Goal: Information Seeking & Learning: Learn about a topic

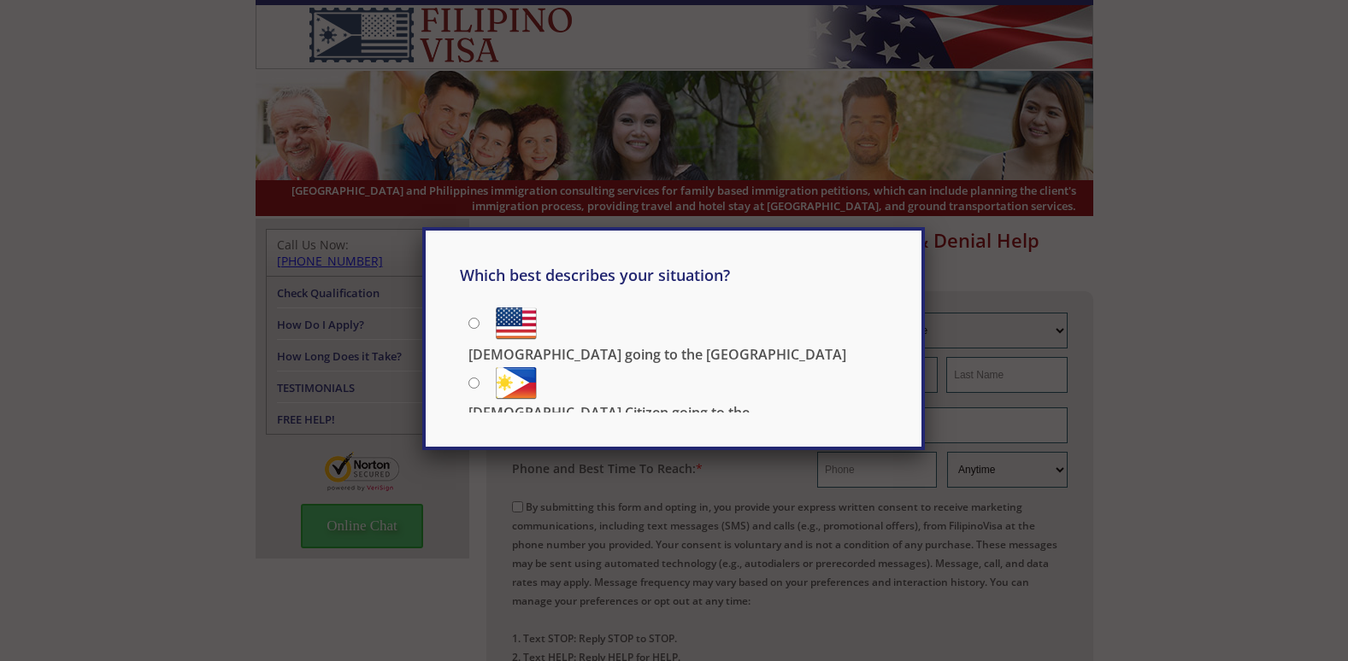
click at [1196, 185] on div "Which best describes your situation? Filipino going to the US US Citizen going …" at bounding box center [674, 330] width 1348 height 661
click at [573, 345] on p "[DEMOGRAPHIC_DATA] going to the [GEOGRAPHIC_DATA]" at bounding box center [657, 354] width 378 height 19
click at [479, 326] on input "[DEMOGRAPHIC_DATA] going to the [GEOGRAPHIC_DATA]" at bounding box center [473, 323] width 11 height 11
radio input "true"
